Goal: Information Seeking & Learning: Learn about a topic

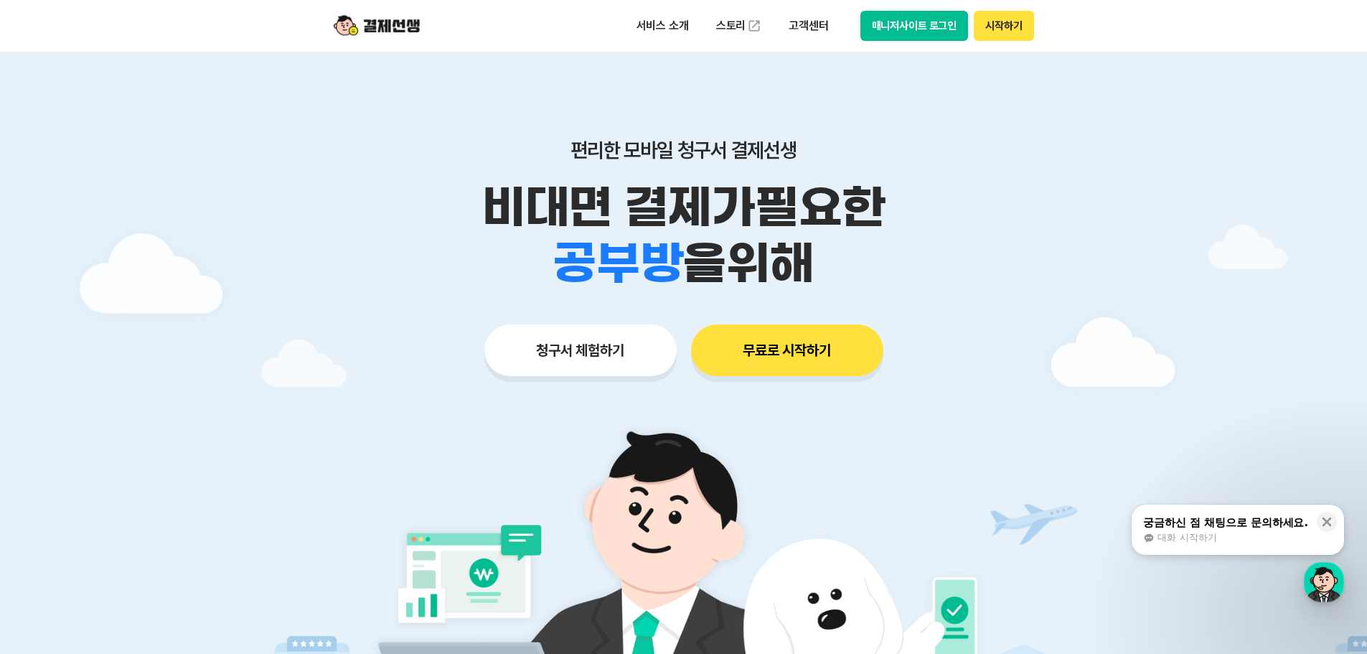
click at [1025, 134] on div "편리한 모바일 청구서 결제선생 비대면 결제가 필요한 학원 공부방 호텔 쇼핑몰 병원 배달 보험사 항공사 골프장 을 위해 청구서 체험하기 무료로 …" at bounding box center [683, 229] width 735 height 354
click at [666, 27] on p "서비스 소개" at bounding box center [662, 26] width 72 height 26
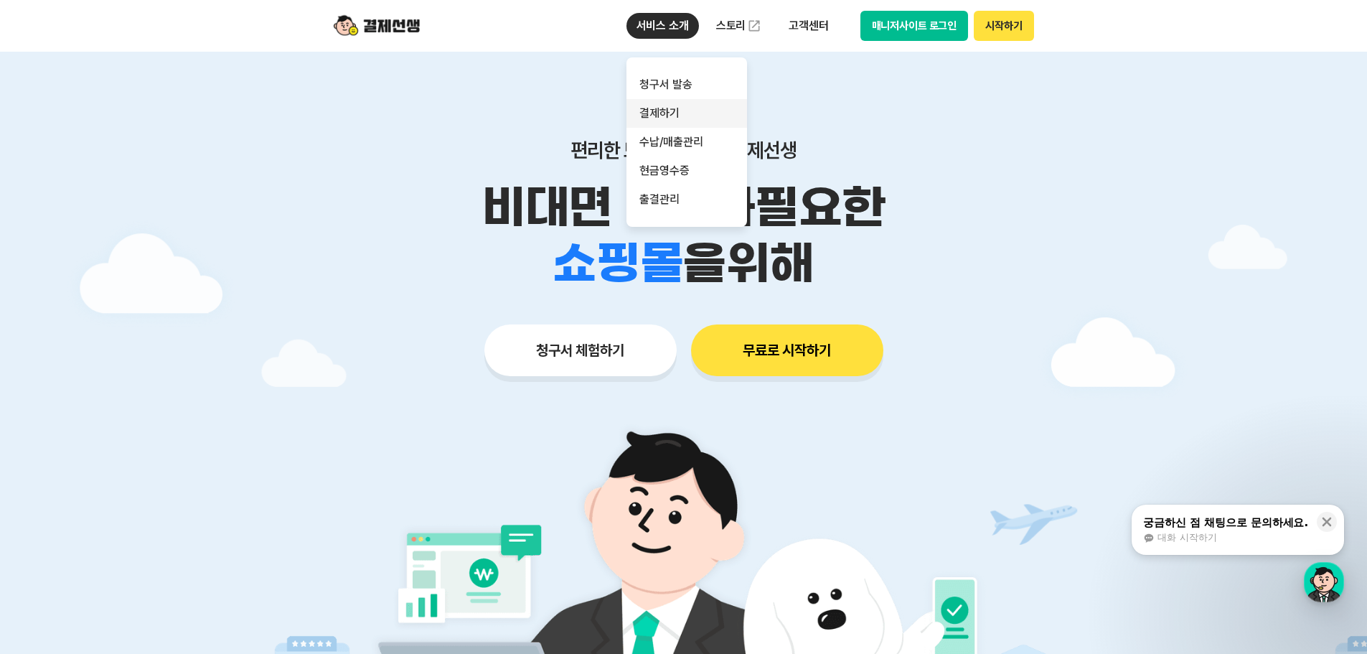
click at [671, 111] on link "결제하기" at bounding box center [686, 113] width 121 height 29
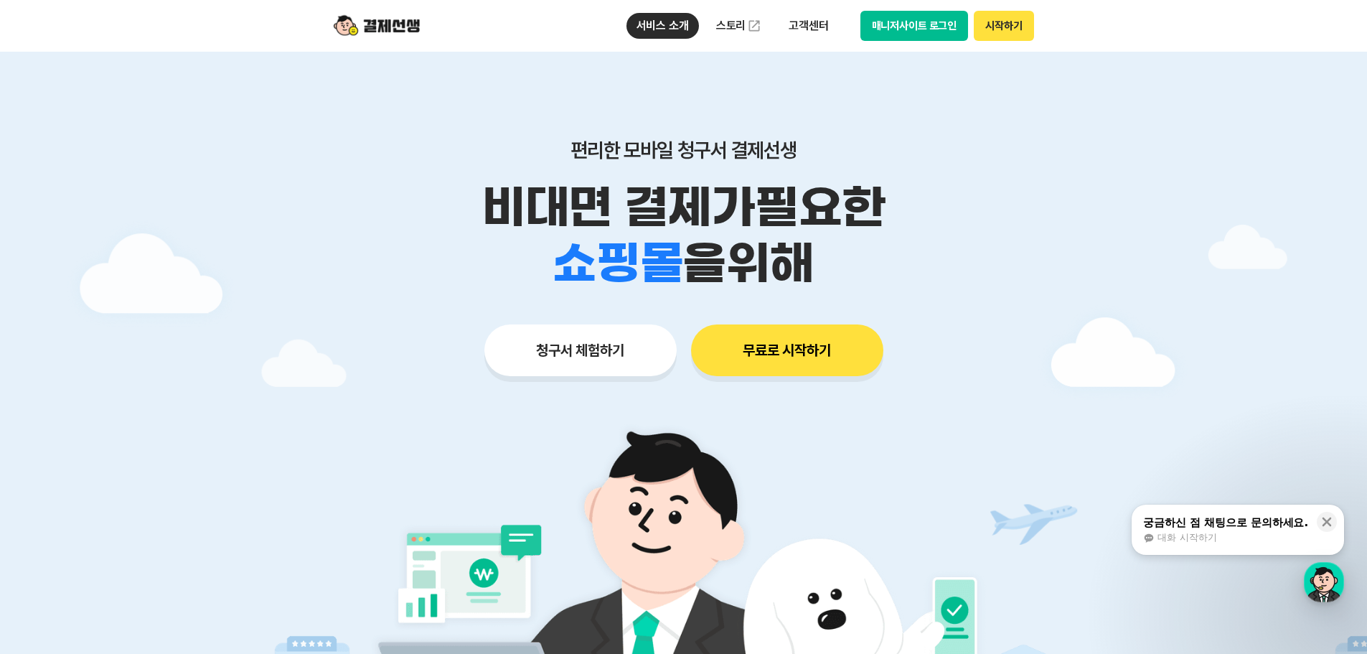
click at [672, 111] on link "결제하기" at bounding box center [686, 113] width 121 height 29
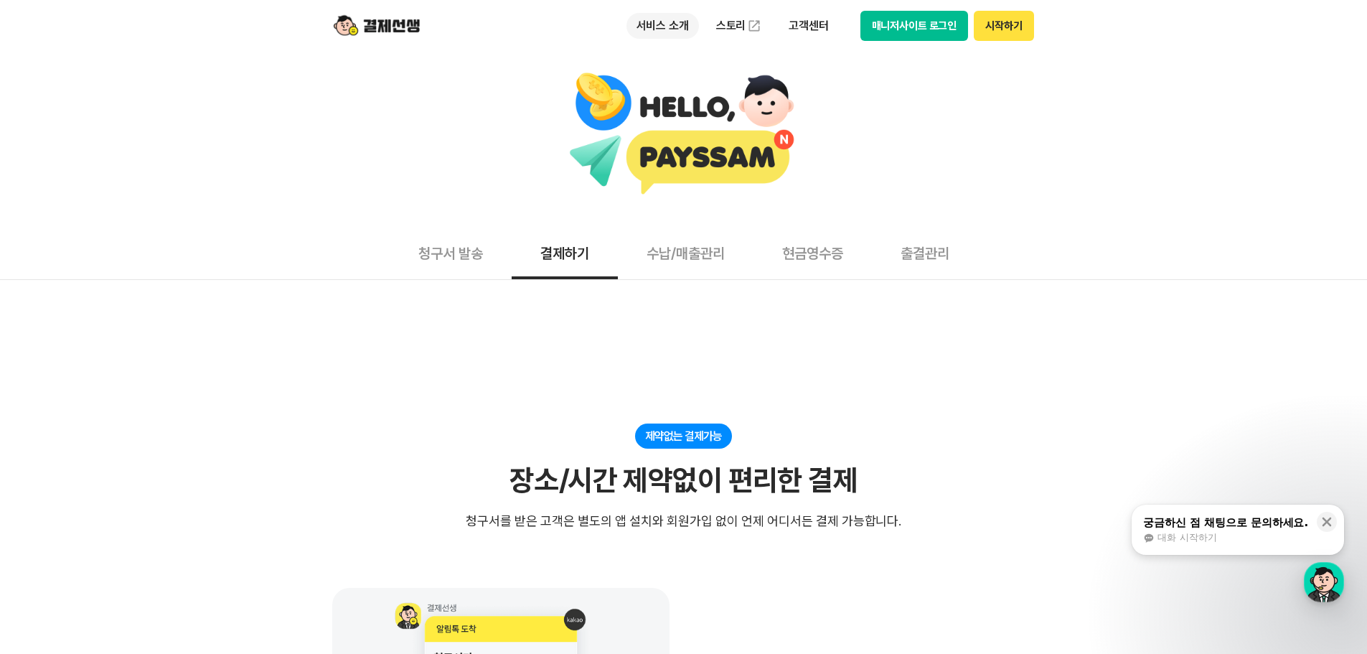
click at [662, 13] on p "서비스 소개" at bounding box center [662, 26] width 72 height 26
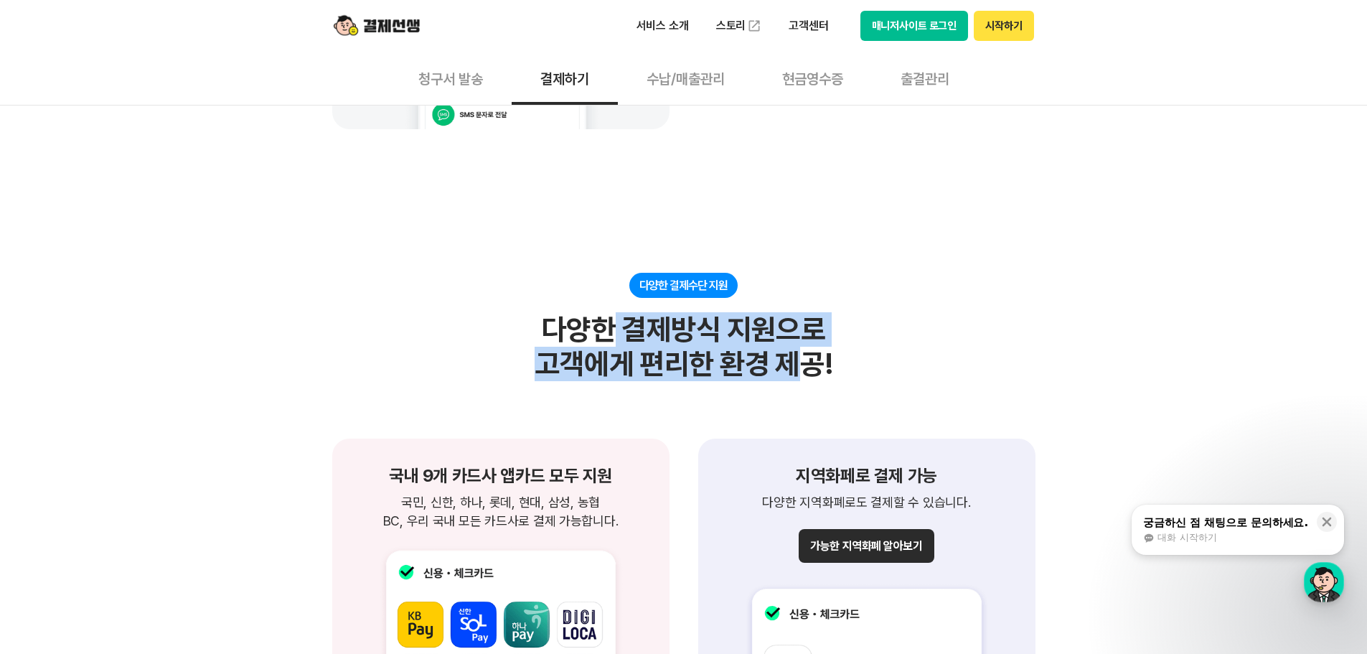
drag, startPoint x: 686, startPoint y: 339, endPoint x: 865, endPoint y: 370, distance: 181.2
click at [847, 364] on div "다양한 결제수단 지원 다양한 결제방식 지원으로 고객에게 편리한 환경 제공!" at bounding box center [683, 327] width 703 height 108
click at [865, 370] on div "다양한 결제수단 지원 다양한 결제방식 지원으로 고객에게 편리한 환경 제공!" at bounding box center [683, 327] width 703 height 108
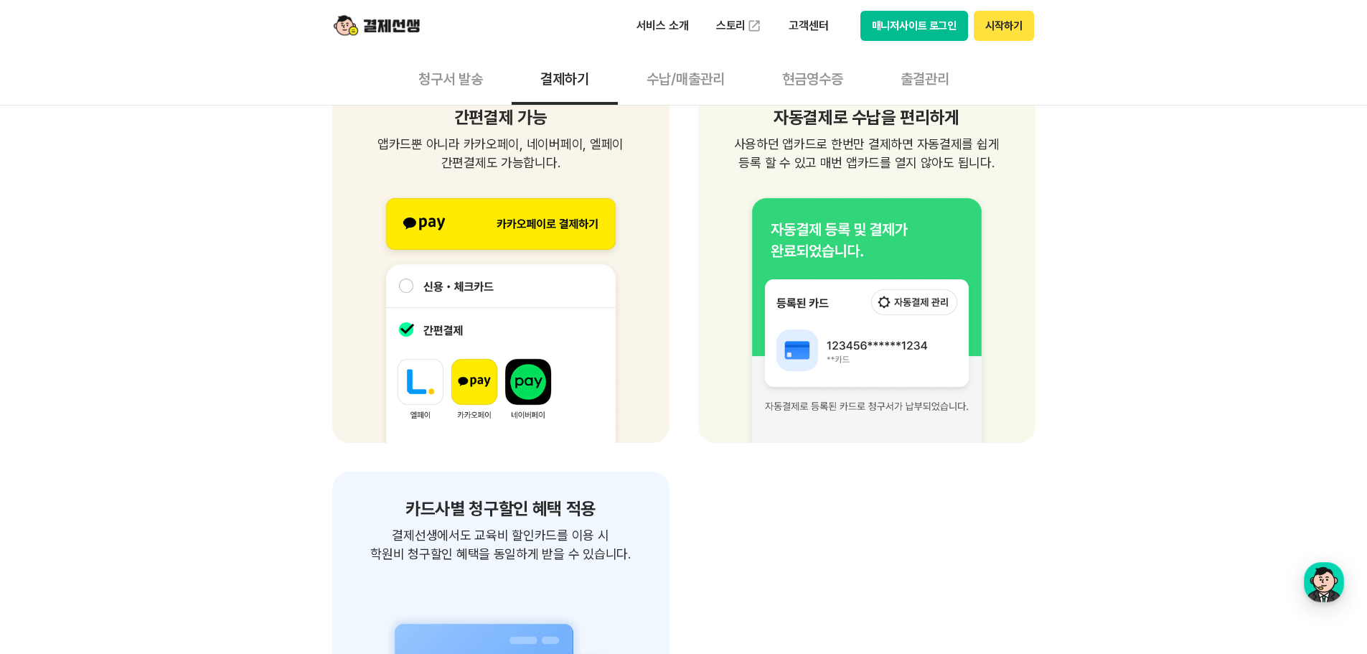
scroll to position [1866, 0]
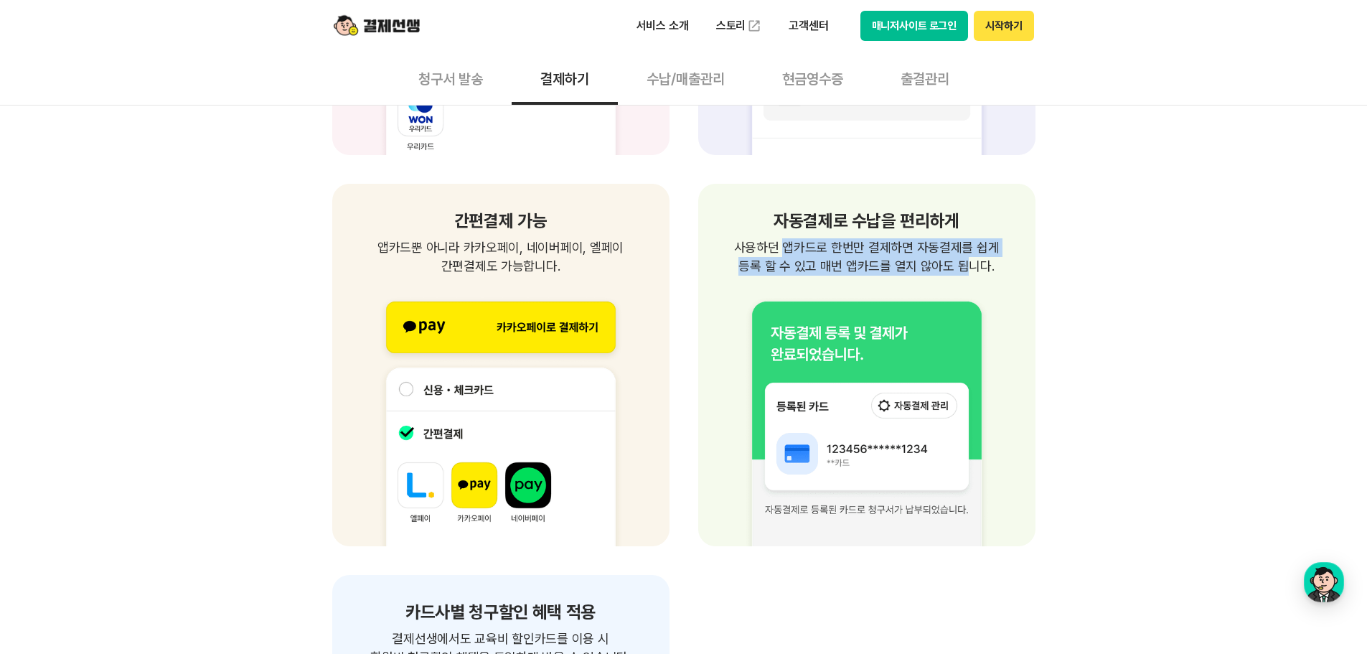
drag, startPoint x: 789, startPoint y: 245, endPoint x: 956, endPoint y: 273, distance: 168.8
click at [956, 273] on p "사용하던 앱카드로 한번만 결제하면 자동결제를 쉽게 등록 할 수 있고 매번 앱카드를 열지 않아도 됩니다." at bounding box center [866, 256] width 303 height 37
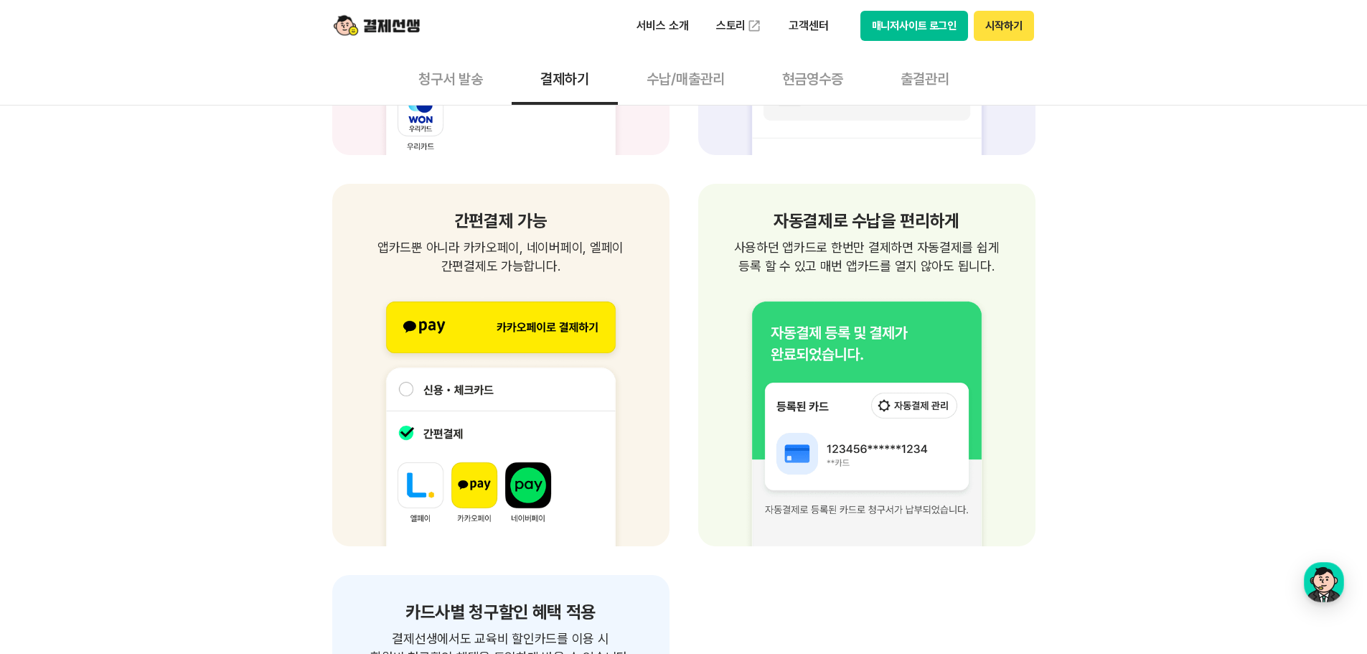
click at [795, 240] on p "사용하던 앱카드로 한번만 결제하면 자동결제를 쉽게 등록 할 수 있고 매번 앱카드를 열지 않아도 됩니다." at bounding box center [866, 256] width 303 height 37
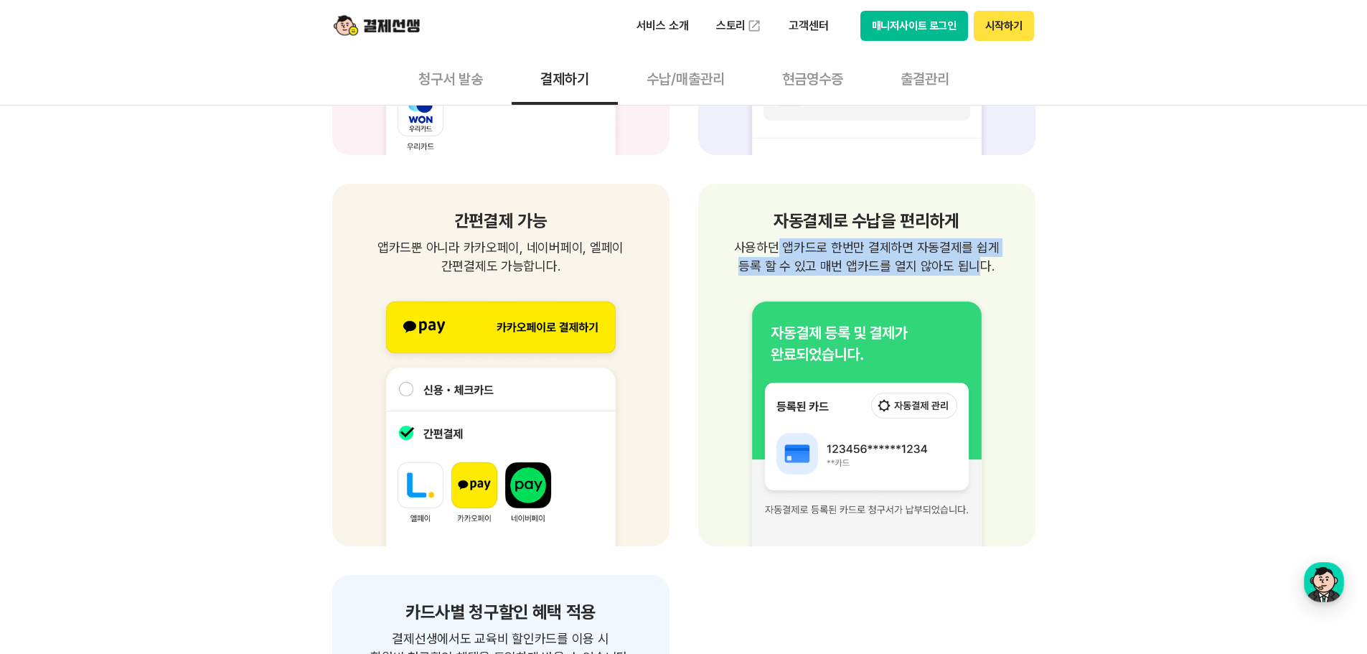
drag, startPoint x: 777, startPoint y: 248, endPoint x: 970, endPoint y: 271, distance: 194.3
click at [970, 271] on p "사용하던 앱카드로 한번만 결제하면 자동결제를 쉽게 등록 할 수 있고 매번 앱카드를 열지 않아도 됩니다." at bounding box center [866, 256] width 303 height 37
click at [969, 271] on p "사용하던 앱카드로 한번만 결제하면 자동결제를 쉽게 등록 할 수 있고 매번 앱카드를 열지 않아도 됩니다." at bounding box center [866, 256] width 303 height 37
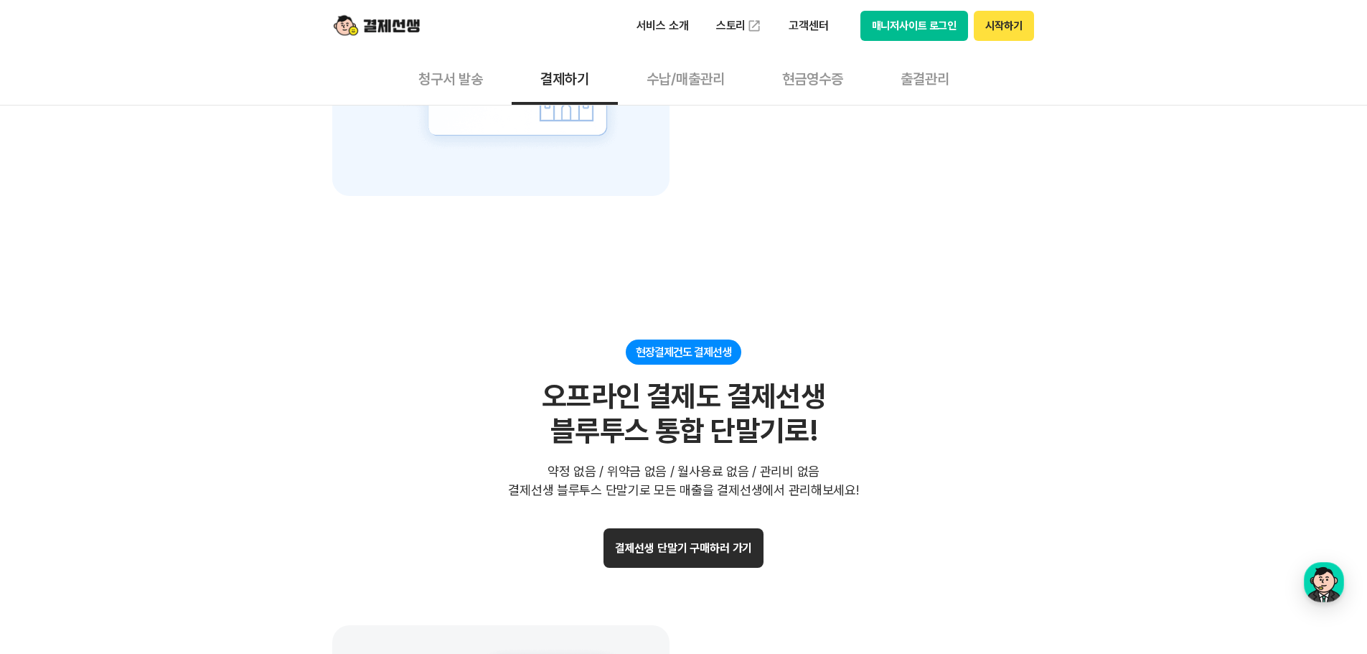
scroll to position [2798, 0]
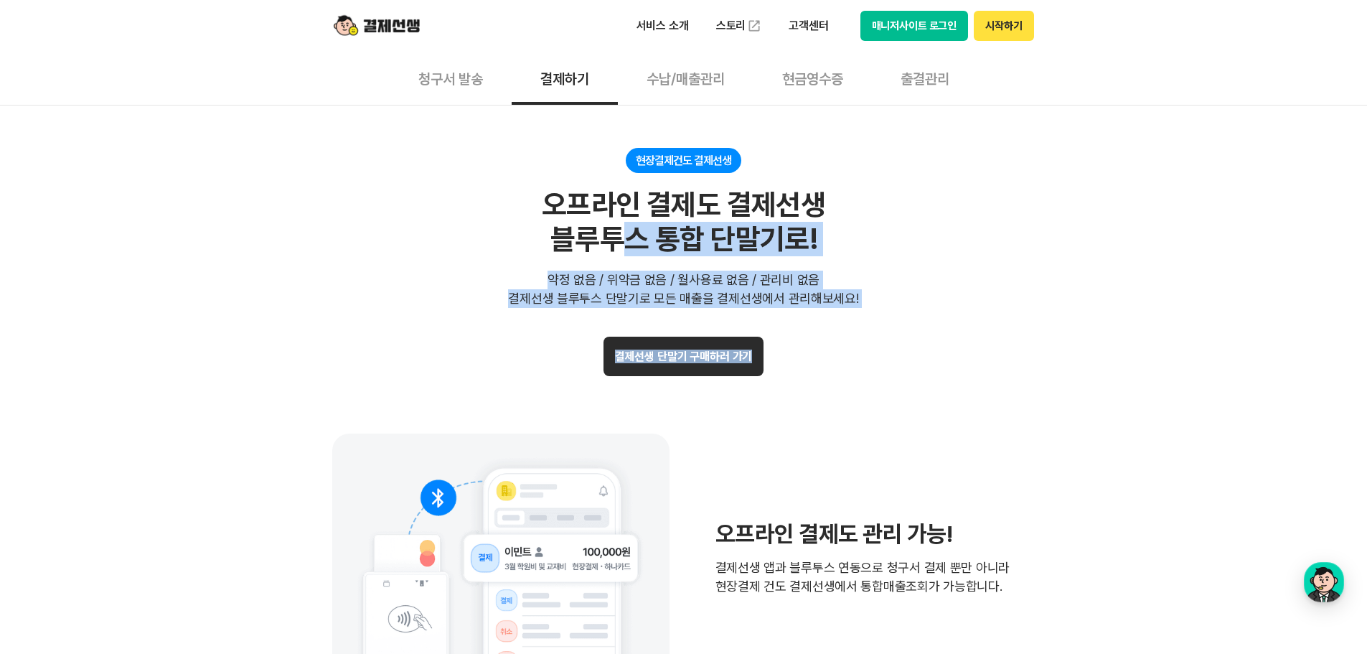
drag, startPoint x: 639, startPoint y: 240, endPoint x: 888, endPoint y: 354, distance: 274.2
click at [870, 355] on section "현장결제건도 결제선생 오프라인 결제도 결제선생 블루투스 통합 단말기로! 약정 없음 / 위약금 없음 / 월사용료 없음 / 관리비 없음 결제선생 …" at bounding box center [683, 552] width 703 height 809
click at [888, 354] on div "결제선생 단말기 구매하러 가기 오프라인 결제도 관리 가능! 결제선생 앱과 블루투스 연동으로 청구서 결제 뿐만 아니라 현장결제 건도 결제선생에서…" at bounding box center [683, 647] width 703 height 621
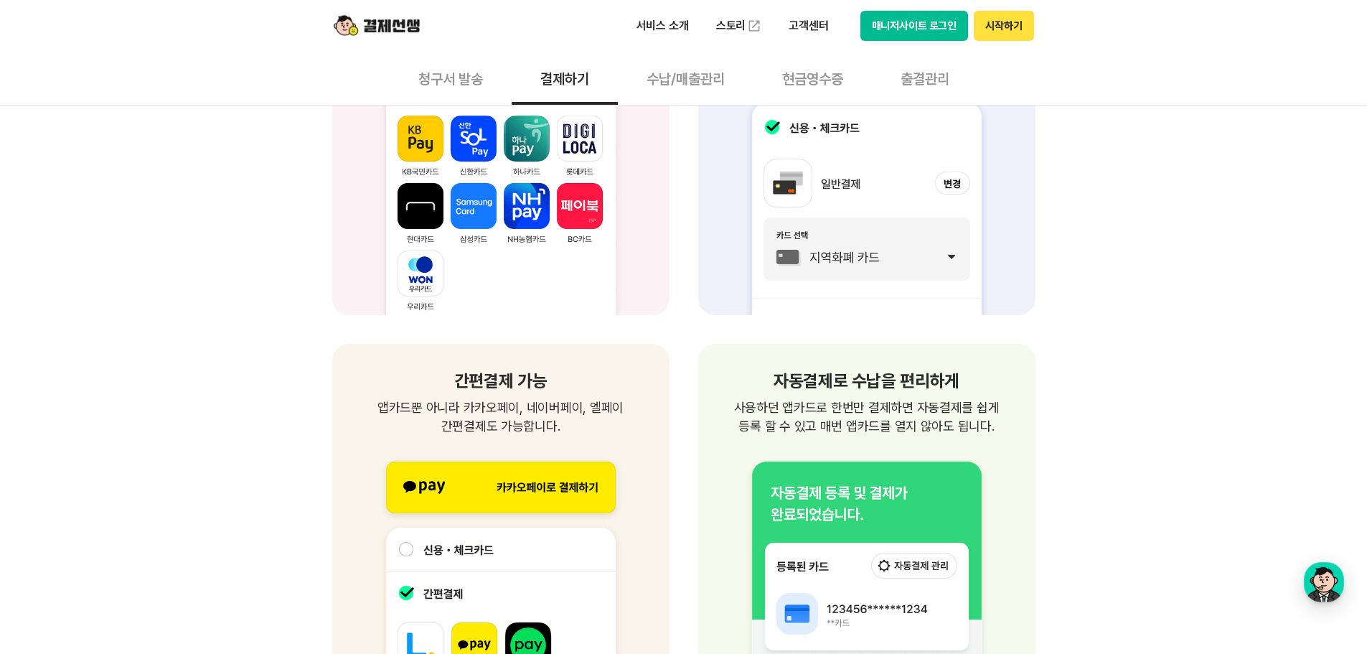
scroll to position [1794, 0]
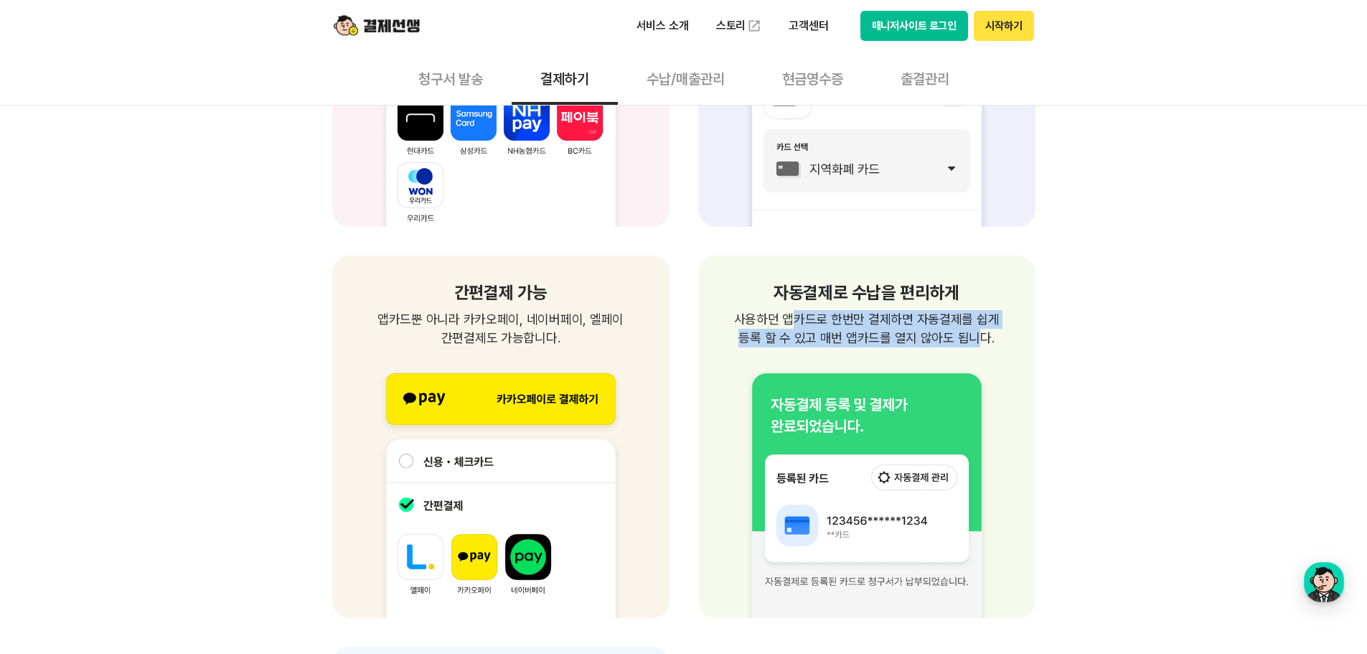
drag, startPoint x: 801, startPoint y: 316, endPoint x: 960, endPoint y: 341, distance: 160.5
click at [960, 341] on p "사용하던 앱카드로 한번만 결제하면 자동결제를 쉽게 등록 할 수 있고 매번 앱카드를 열지 않아도 됩니다." at bounding box center [866, 328] width 303 height 37
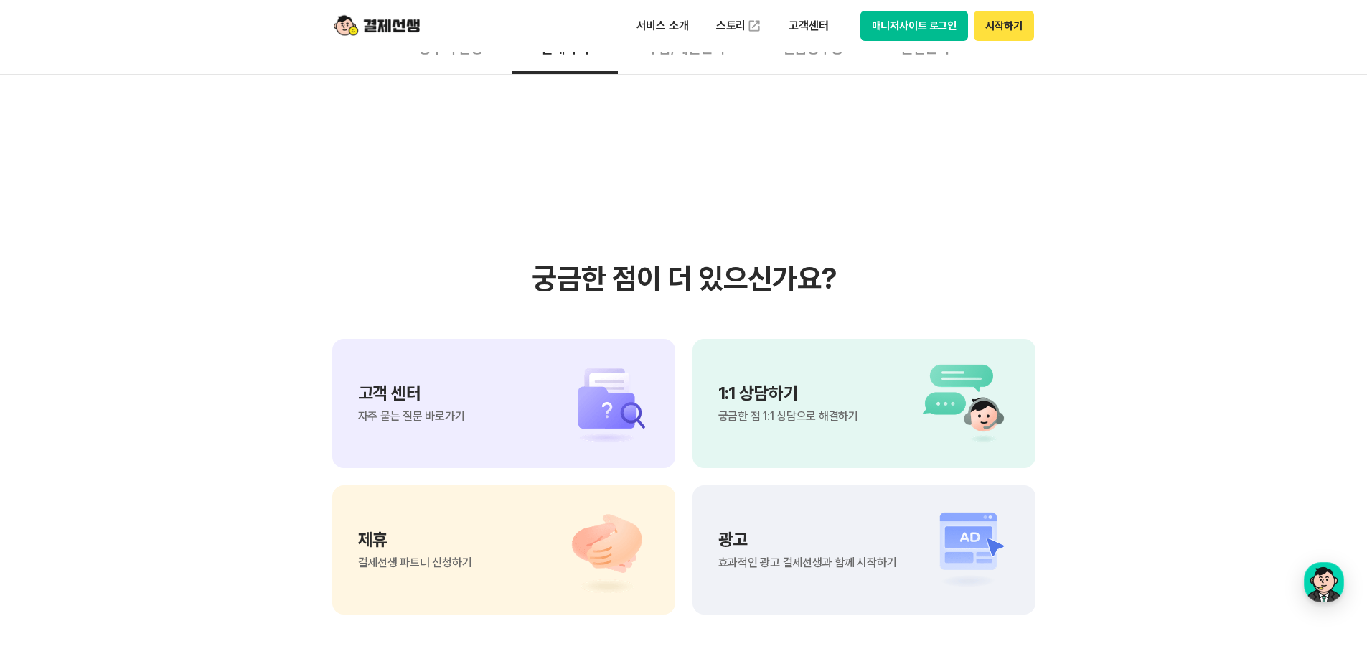
scroll to position [3659, 0]
